Goal: Navigation & Orientation: Find specific page/section

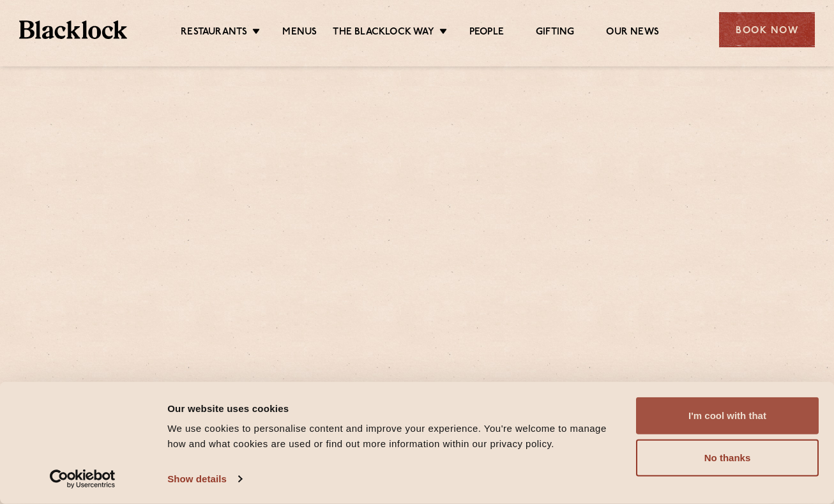
click at [744, 420] on button "I'm cool with that" at bounding box center [727, 415] width 183 height 37
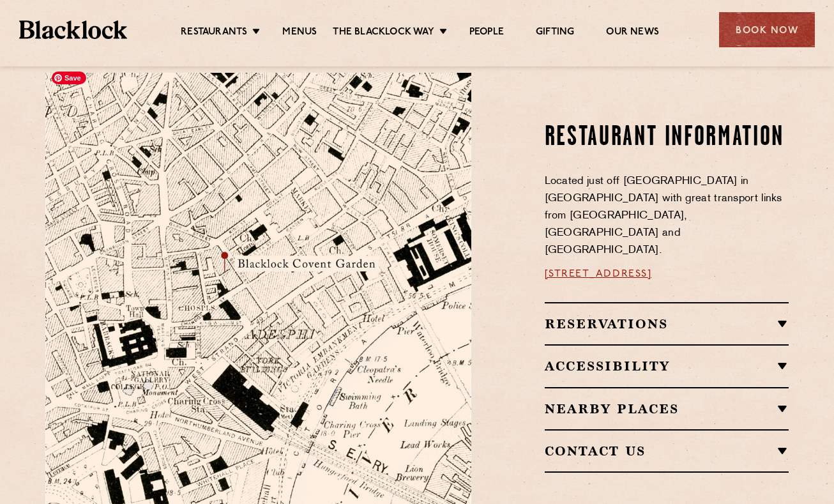
scroll to position [663, 0]
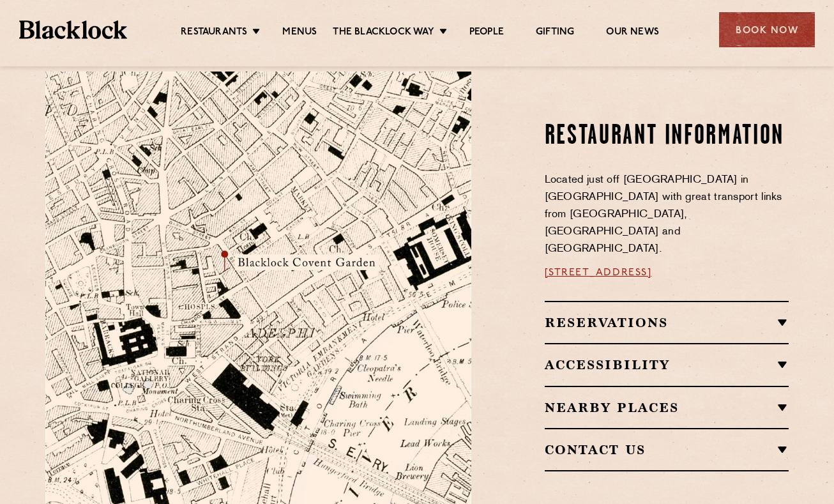
click at [589, 268] on link "[STREET_ADDRESS]" at bounding box center [598, 273] width 107 height 10
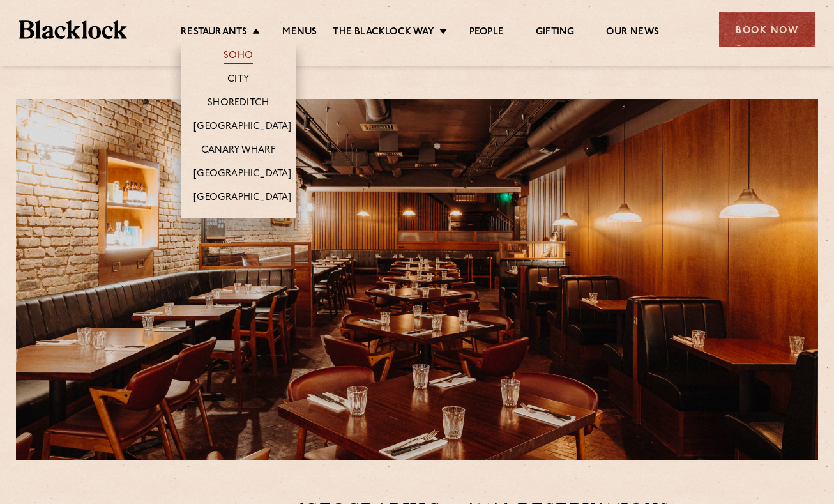
click at [238, 58] on link "Soho" at bounding box center [237, 57] width 29 height 14
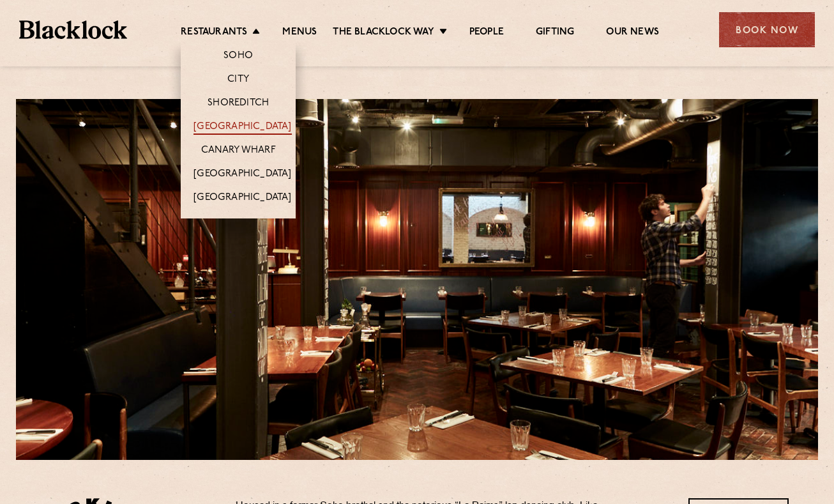
click at [222, 125] on link "[GEOGRAPHIC_DATA]" at bounding box center [242, 128] width 98 height 14
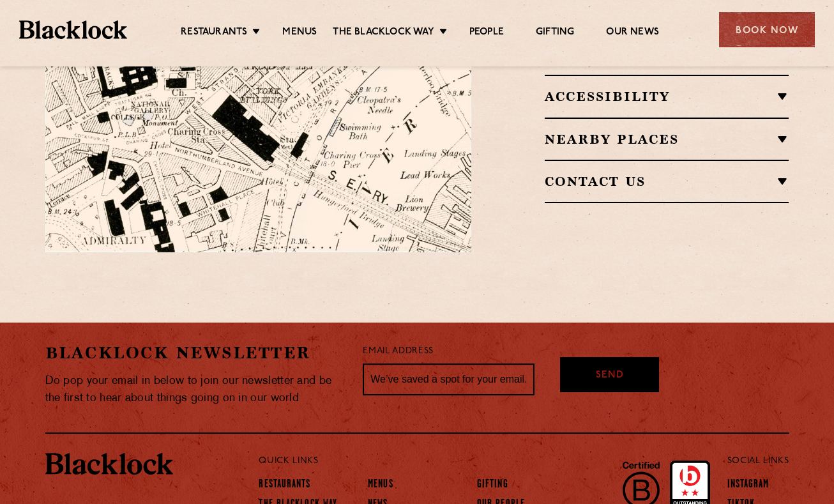
scroll to position [1022, 0]
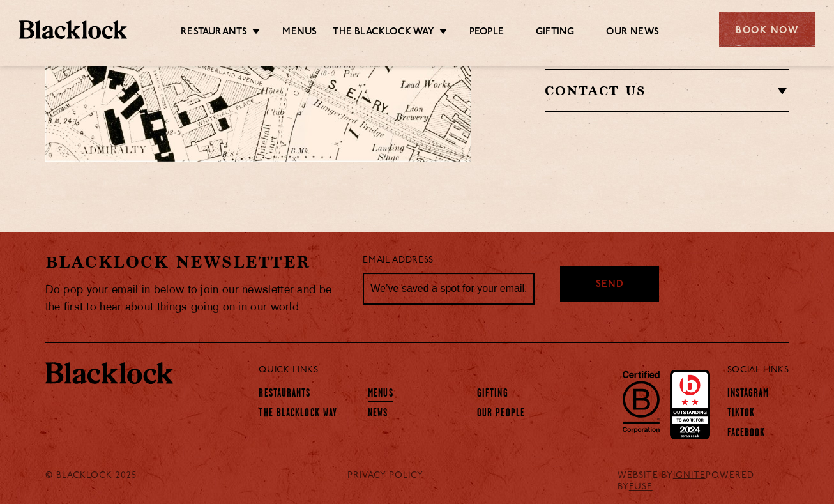
click at [382, 388] on link "Menus" at bounding box center [381, 395] width 26 height 14
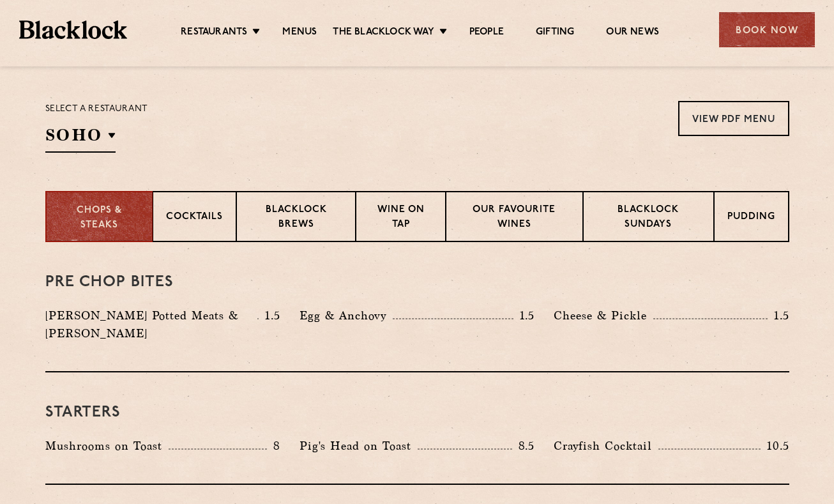
scroll to position [396, 0]
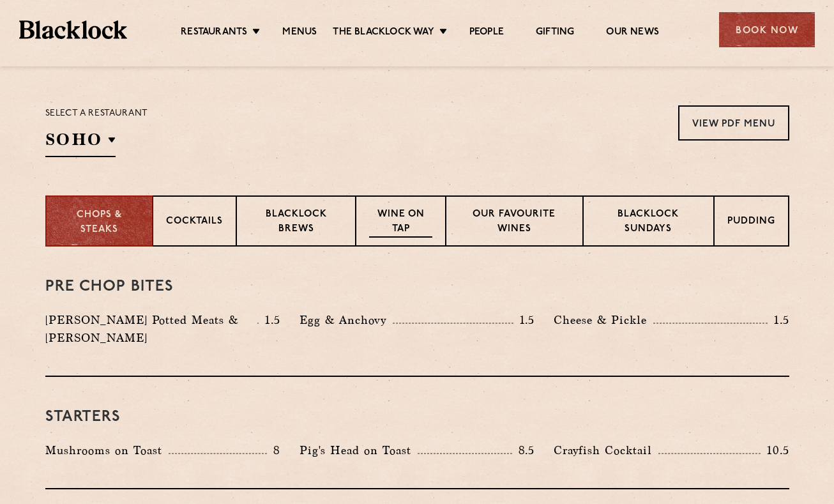
click at [394, 215] on p "Wine on Tap" at bounding box center [400, 223] width 63 height 30
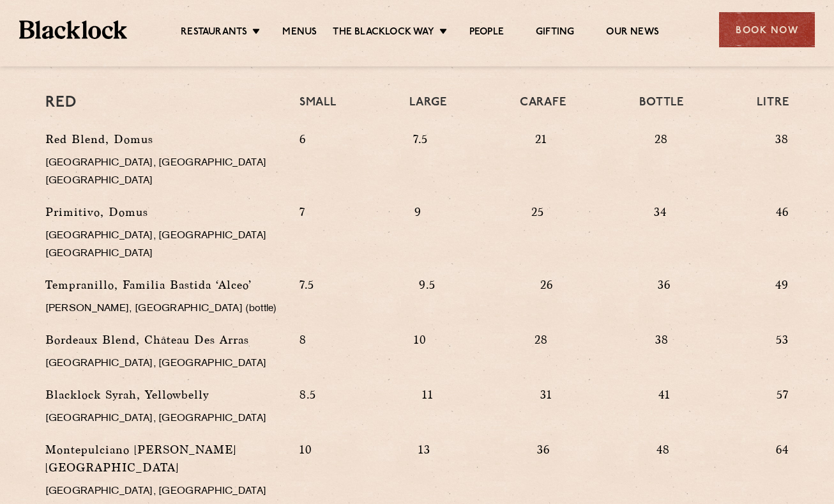
scroll to position [1204, 0]
